Goal: Share content

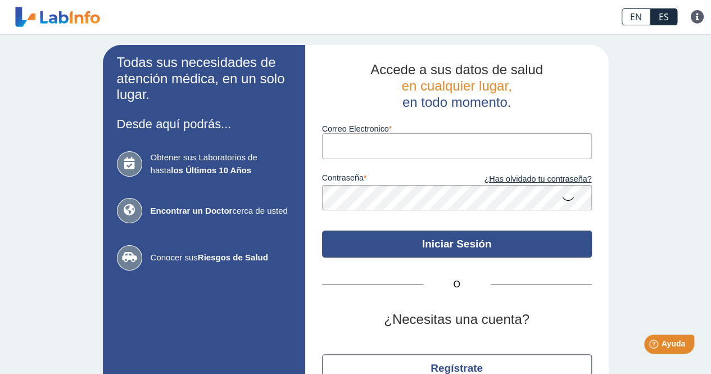
type input "[EMAIL_ADDRESS][DOMAIN_NAME]"
click at [463, 245] on button "Iniciar Sesión" at bounding box center [457, 243] width 270 height 27
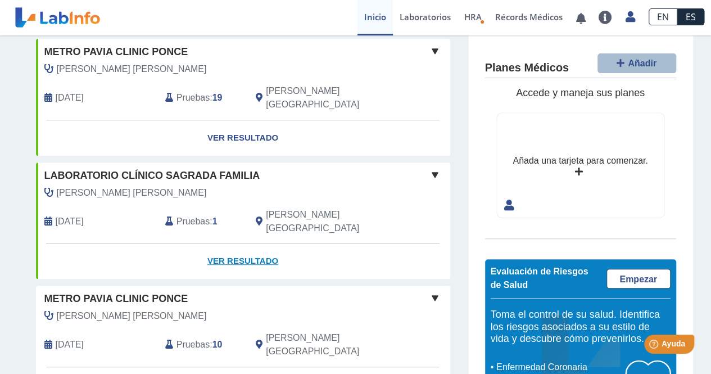
scroll to position [225, 0]
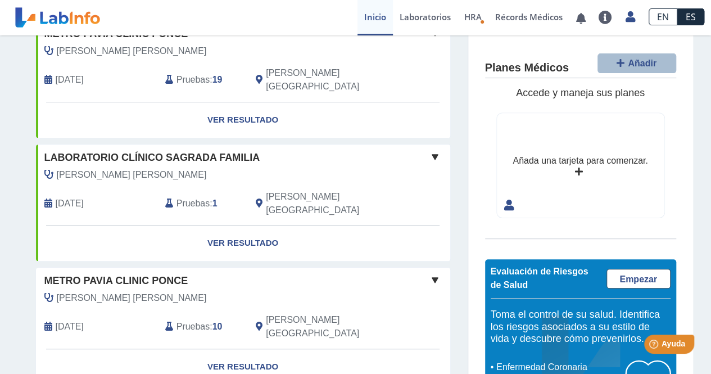
click at [217, 322] on b "10" at bounding box center [218, 327] width 10 height 10
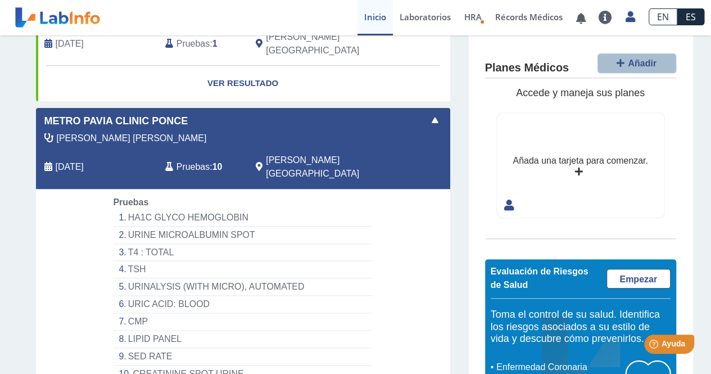
scroll to position [394, 0]
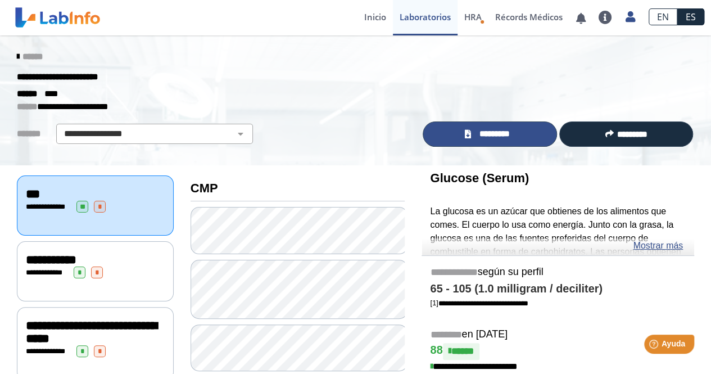
click at [507, 137] on span "*********" at bounding box center [494, 134] width 41 height 13
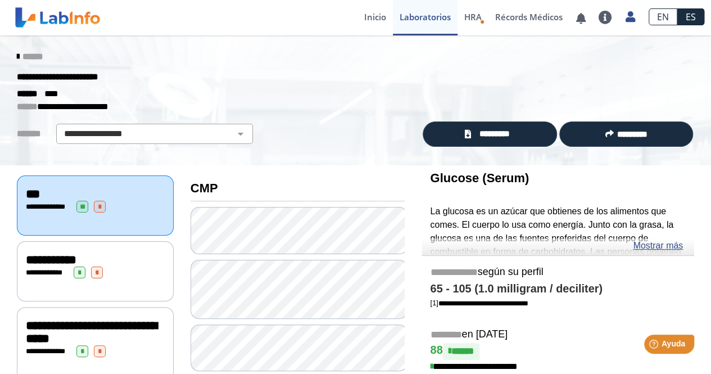
click at [142, 211] on div "**********" at bounding box center [95, 205] width 157 height 60
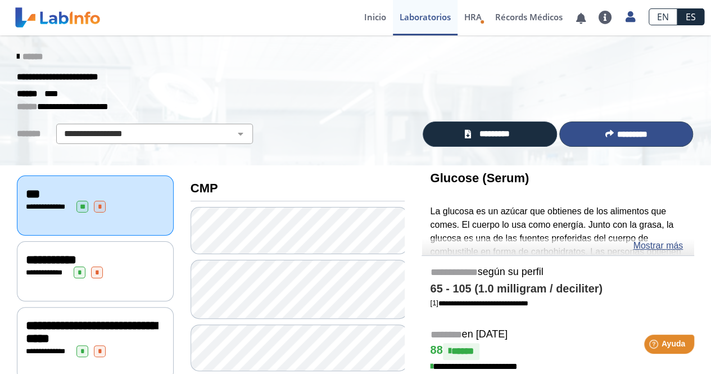
click at [627, 135] on span "*********" at bounding box center [632, 134] width 30 height 8
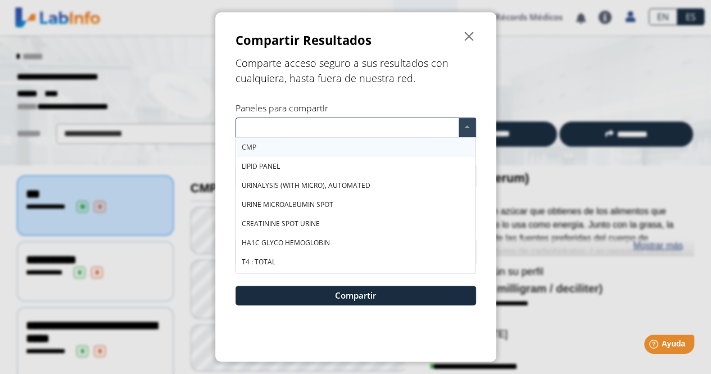
click at [295, 126] on input "text" at bounding box center [349, 129] width 219 height 16
click at [260, 149] on div "CMP" at bounding box center [355, 147] width 239 height 19
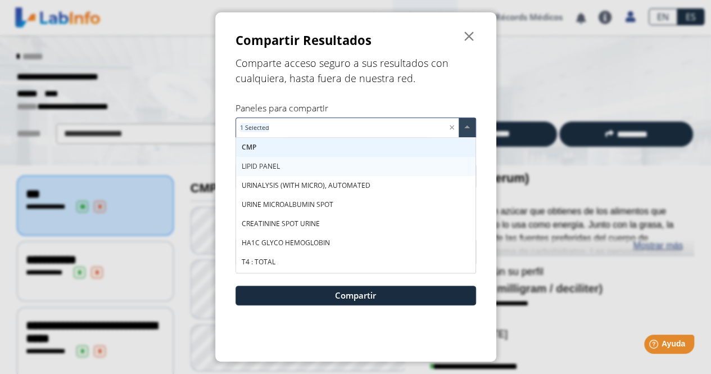
click at [266, 162] on span "LIPID PANEL" at bounding box center [261, 166] width 38 height 10
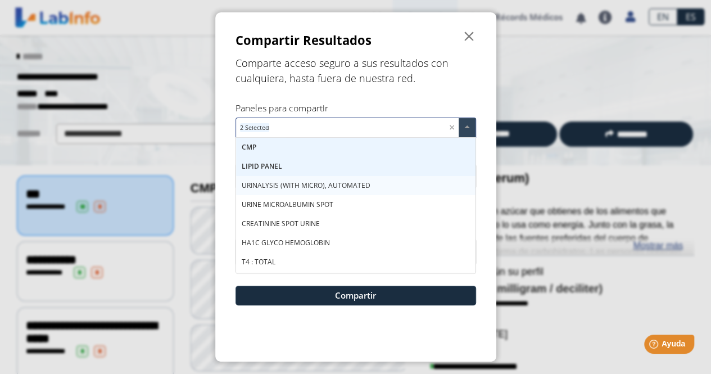
click at [277, 183] on span "URINALYSIS (WITH MICRO), AUTOMATED" at bounding box center [306, 185] width 129 height 10
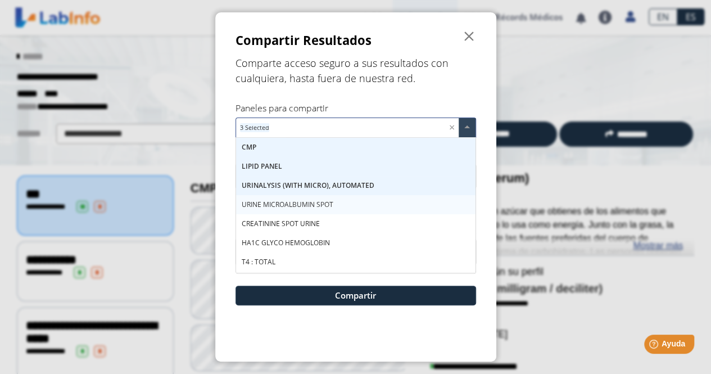
click at [276, 198] on div "URINE MICROALBUMIN SPOT" at bounding box center [355, 204] width 239 height 19
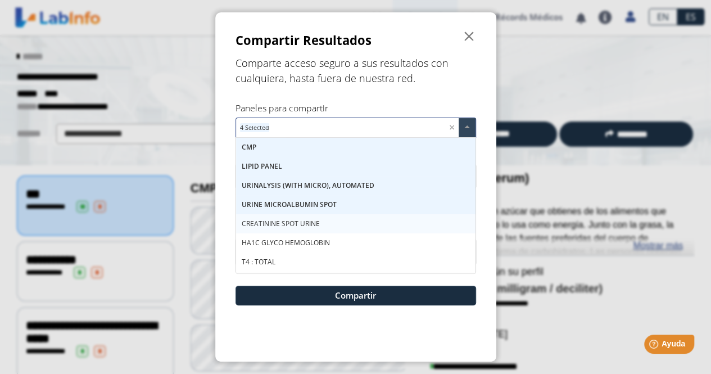
click at [287, 222] on span "CREATININE SPOT URINE" at bounding box center [281, 224] width 78 height 10
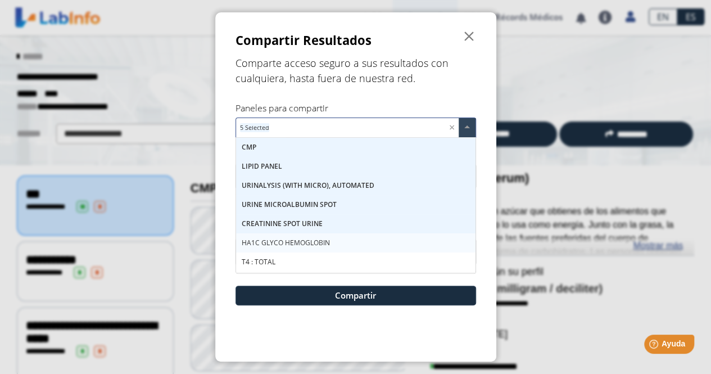
click at [282, 245] on span "HA1C GLYCO HEMOGLOBIN" at bounding box center [286, 243] width 88 height 10
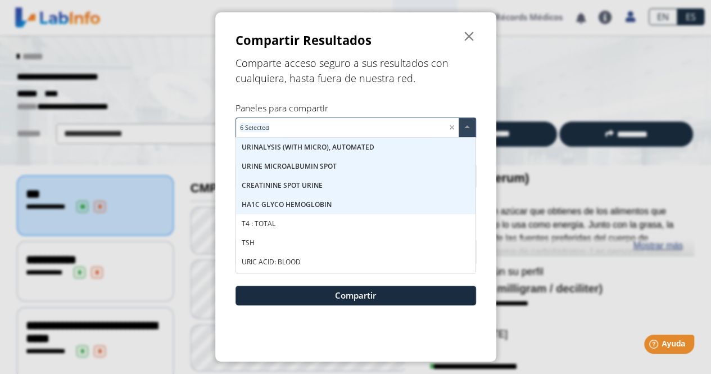
scroll to position [56, 0]
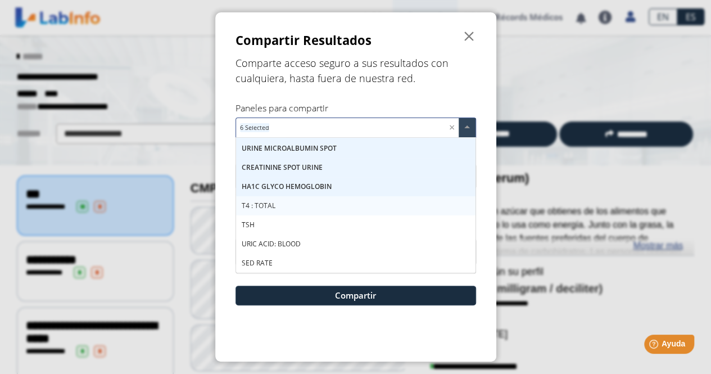
click at [265, 207] on span "T4 : TOTAL" at bounding box center [259, 206] width 34 height 10
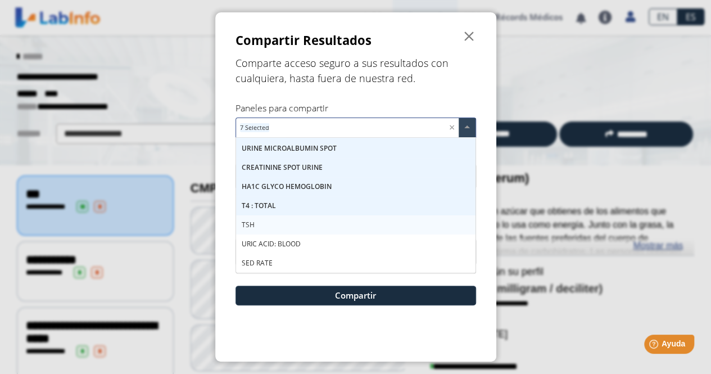
click at [258, 229] on div "TSH" at bounding box center [355, 224] width 239 height 19
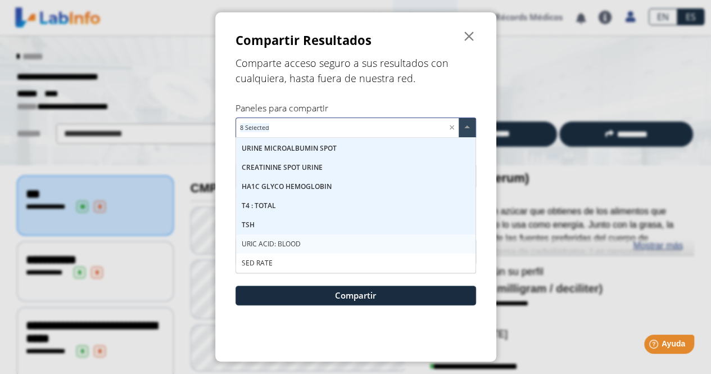
click at [268, 244] on span "URIC ACID: BLOOD" at bounding box center [271, 244] width 59 height 10
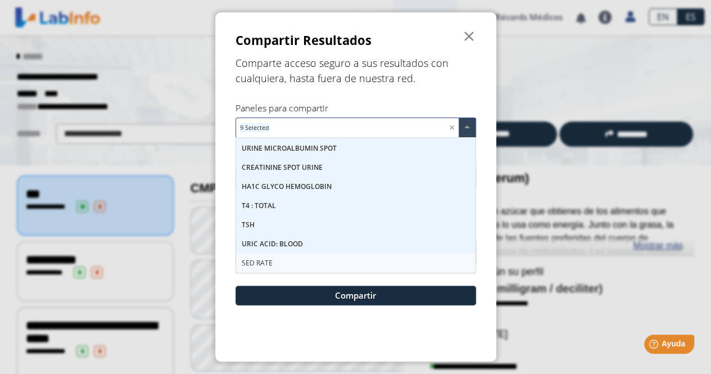
click at [268, 262] on span "SED RATE" at bounding box center [257, 263] width 31 height 10
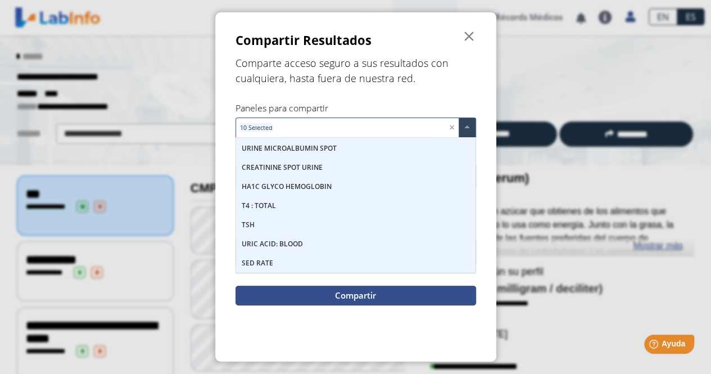
click at [350, 293] on button "Compartir" at bounding box center [356, 296] width 241 height 20
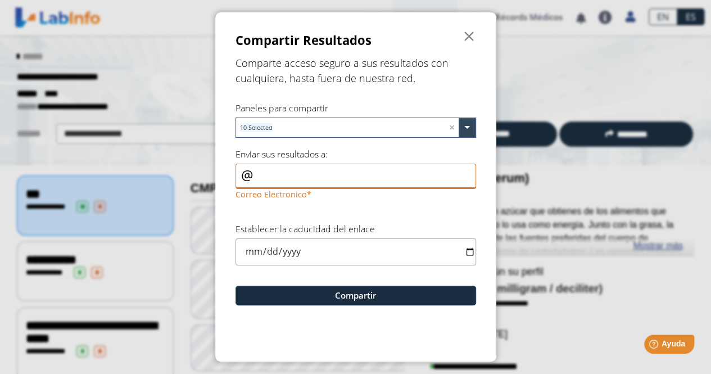
click at [303, 174] on input "Correo Electronico" at bounding box center [356, 176] width 241 height 25
click at [239, 176] on input "Correo Electronico" at bounding box center [356, 176] width 241 height 25
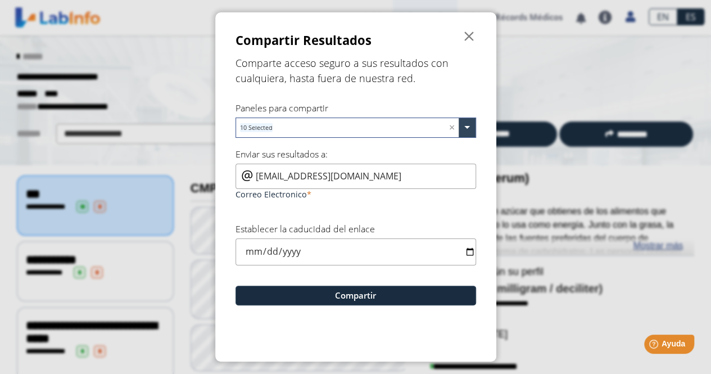
click at [251, 177] on div "[EMAIL_ADDRESS][DOMAIN_NAME] Correo Electronico" at bounding box center [356, 183] width 241 height 39
click at [255, 177] on input "[EMAIL_ADDRESS][DOMAIN_NAME]" at bounding box center [356, 176] width 241 height 25
drag, startPoint x: 400, startPoint y: 182, endPoint x: 247, endPoint y: 180, distance: 152.9
click at [247, 180] on div "[EMAIL_ADDRESS][DOMAIN_NAME] Correo Electronico" at bounding box center [356, 183] width 241 height 39
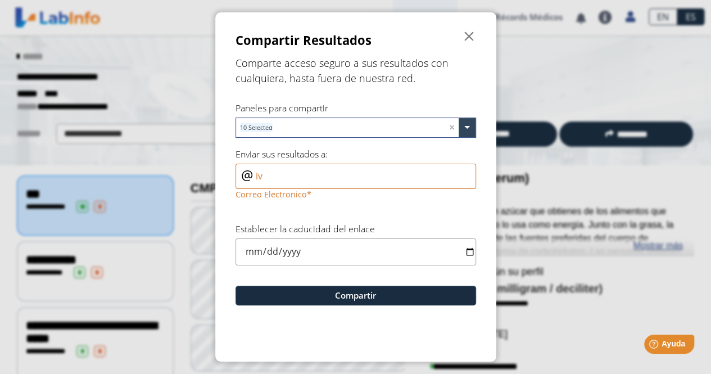
type input "i"
type input "[EMAIL_ADDRESS][DOMAIN_NAME]"
click at [347, 245] on input "date" at bounding box center [356, 251] width 241 height 26
click at [472, 34] on span "" at bounding box center [469, 36] width 13 height 13
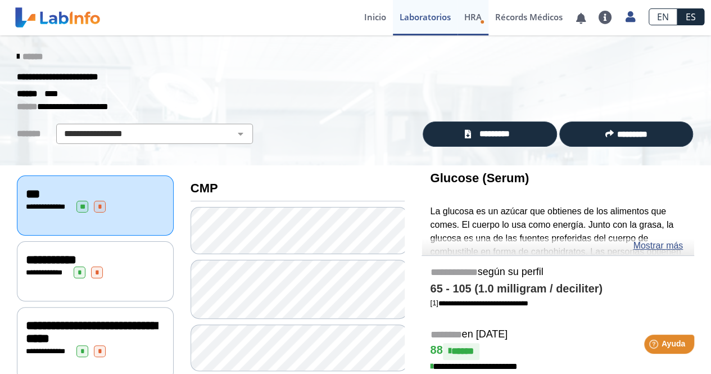
click at [469, 19] on span "HRA" at bounding box center [472, 16] width 17 height 11
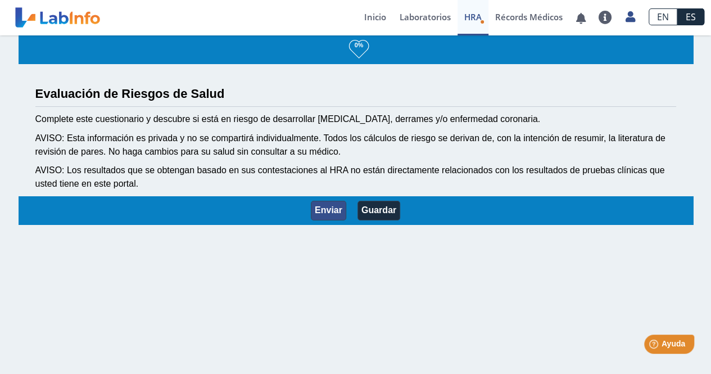
click at [327, 211] on button "Enviar" at bounding box center [328, 211] width 35 height 20
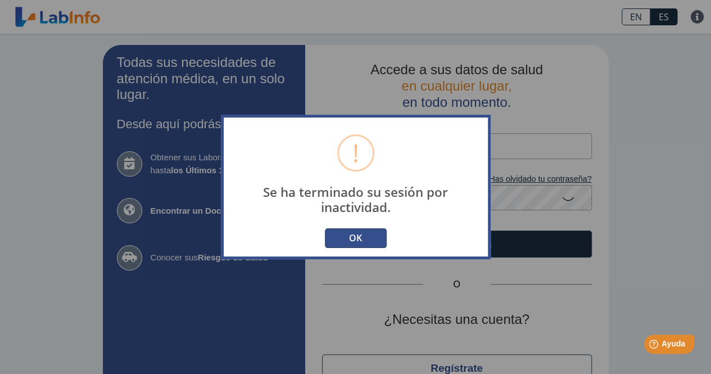
click at [349, 231] on button "OK" at bounding box center [356, 238] width 62 height 20
